Goal: Check status: Check status

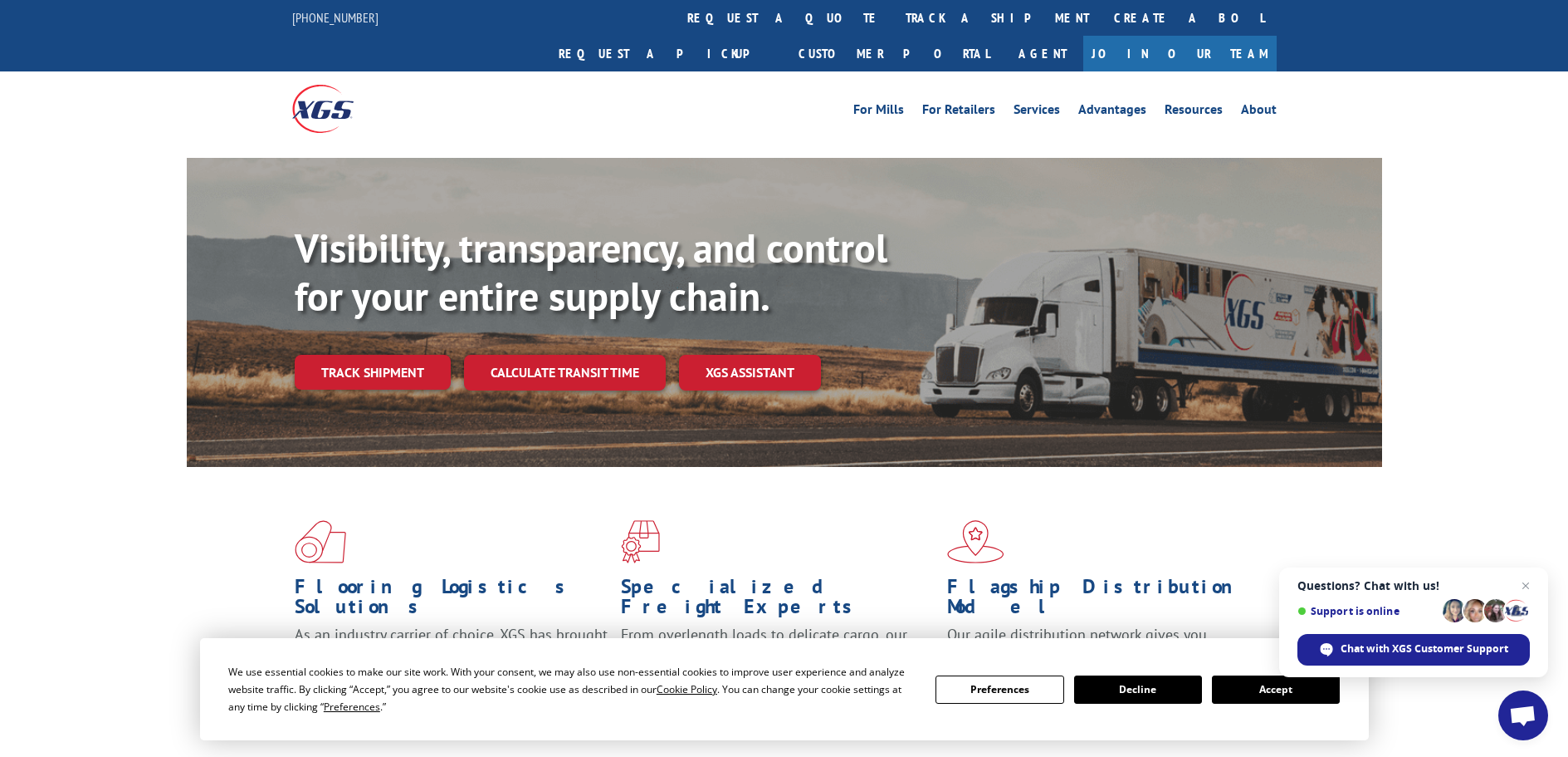
click at [893, 17] on link "track a shipment" at bounding box center [997, 18] width 209 height 35
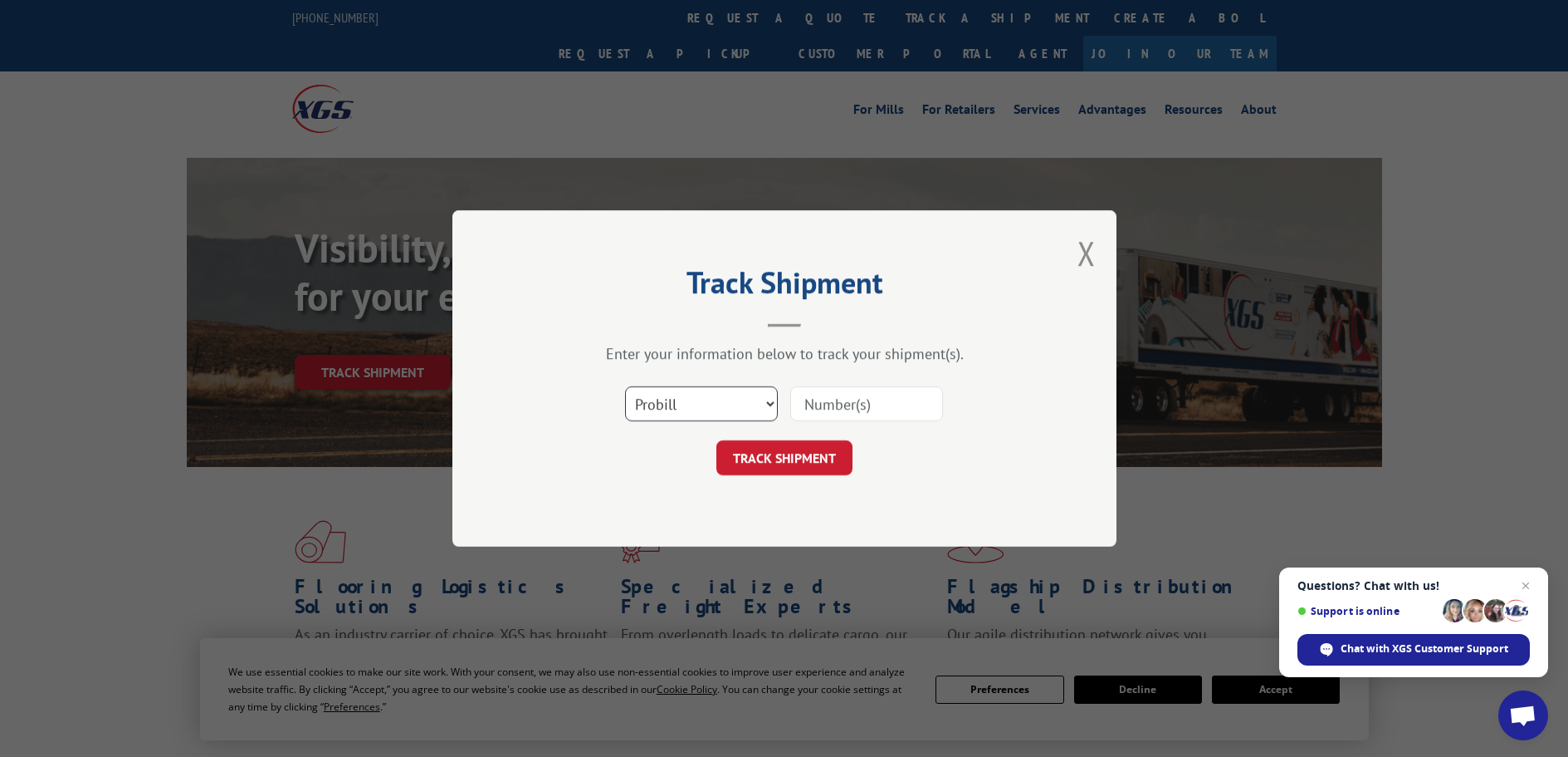
click at [768, 401] on select "Select category... Probill BOL PO" at bounding box center [702, 404] width 153 height 35
select select "bol"
click at [625, 386] on select "Select category... Probill BOL PO" at bounding box center [702, 404] width 153 height 35
click at [856, 404] on input at bounding box center [866, 404] width 153 height 35
type input "2881737"
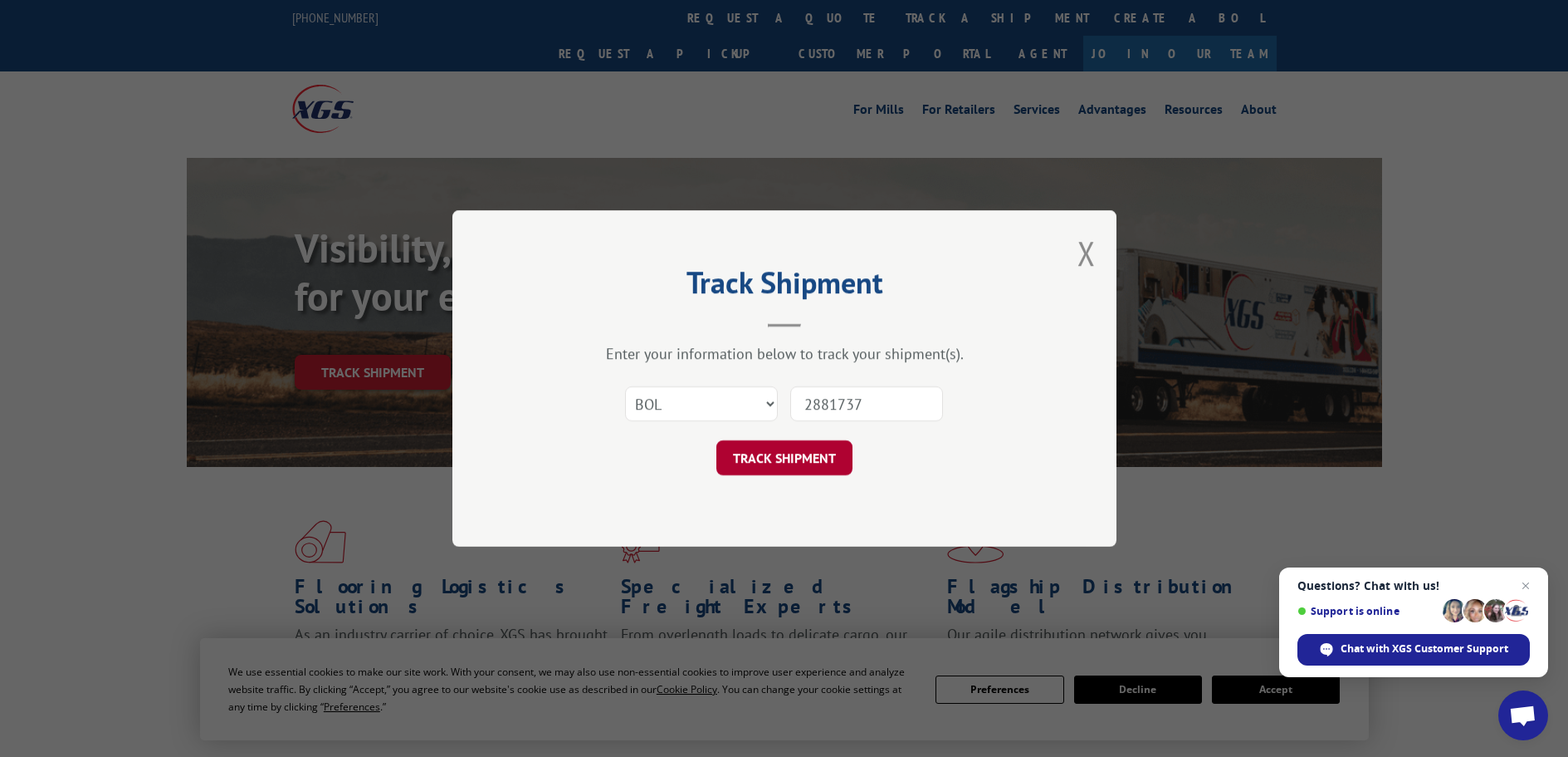
click at [797, 457] on button "TRACK SHIPMENT" at bounding box center [784, 458] width 136 height 35
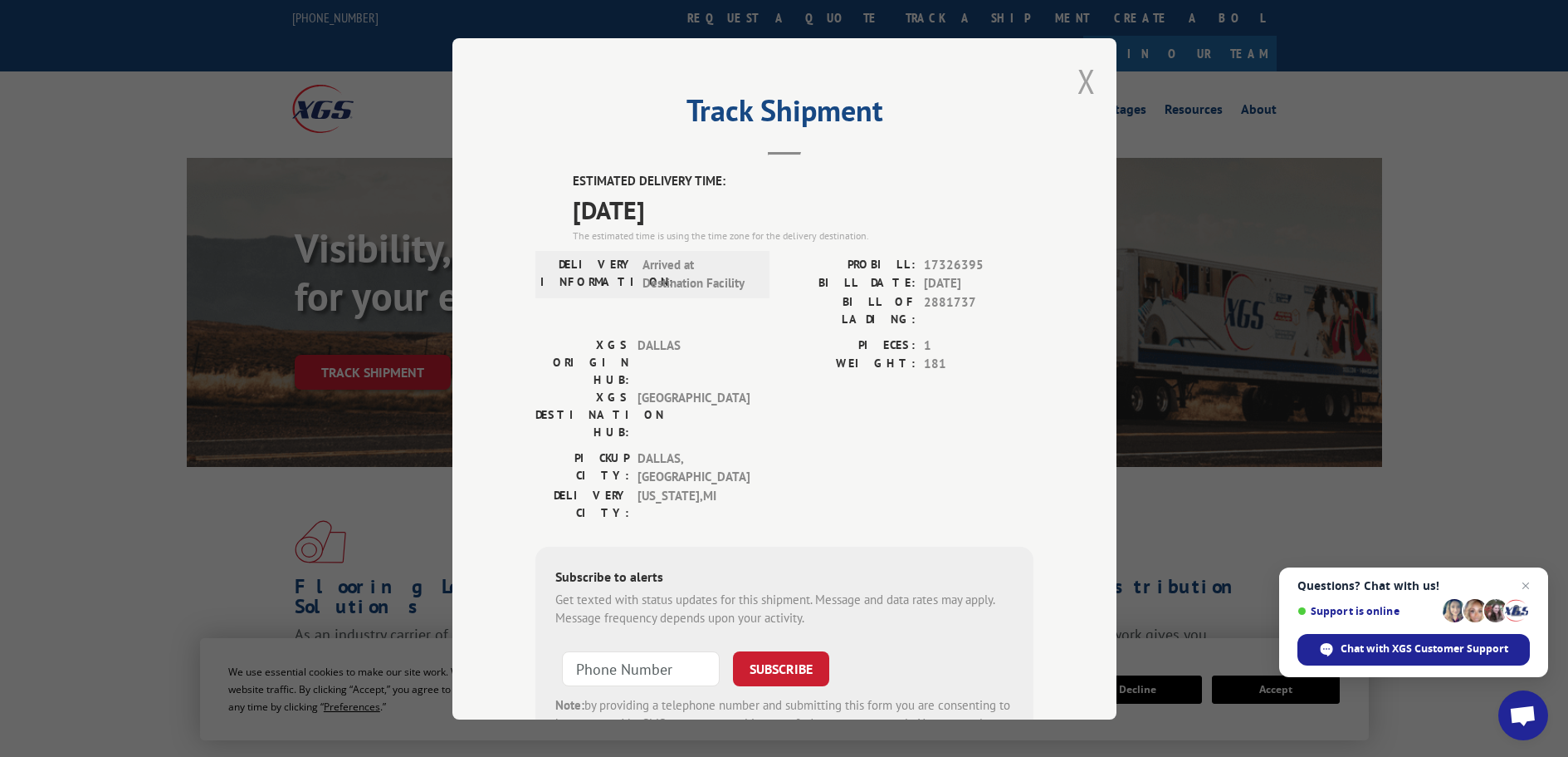
click at [1083, 78] on button "Close modal" at bounding box center [1086, 80] width 19 height 44
